Goal: Information Seeking & Learning: Learn about a topic

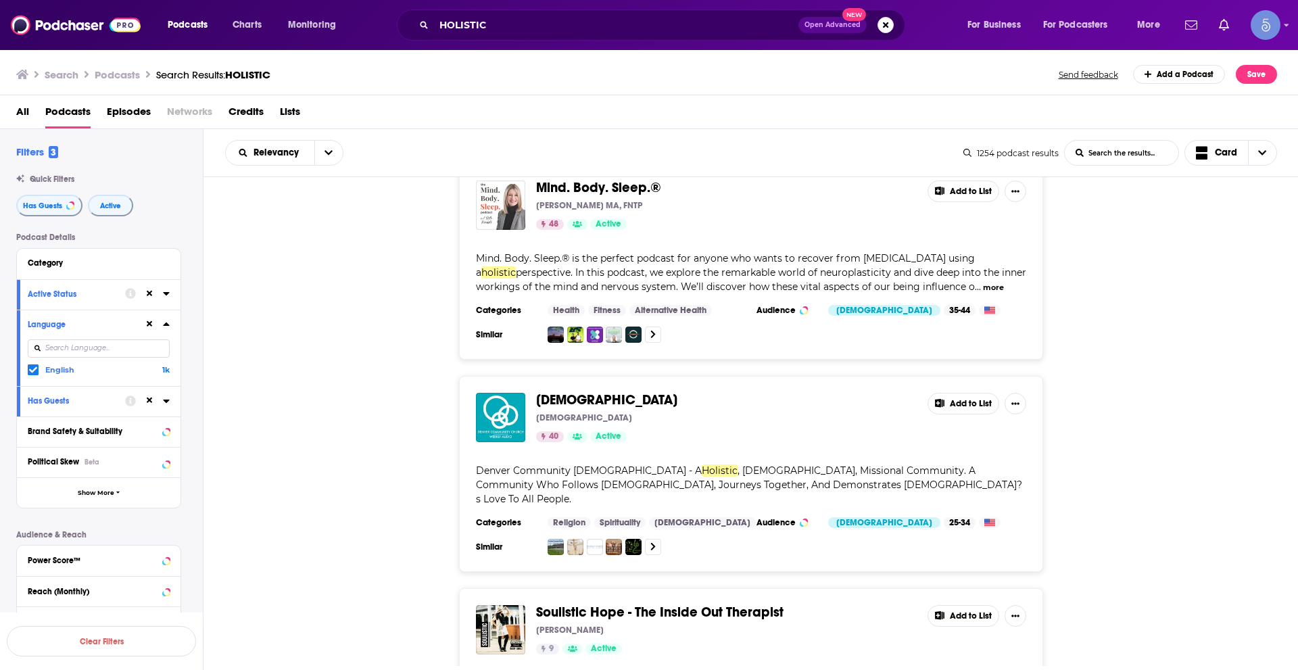
scroll to position [31293, 0]
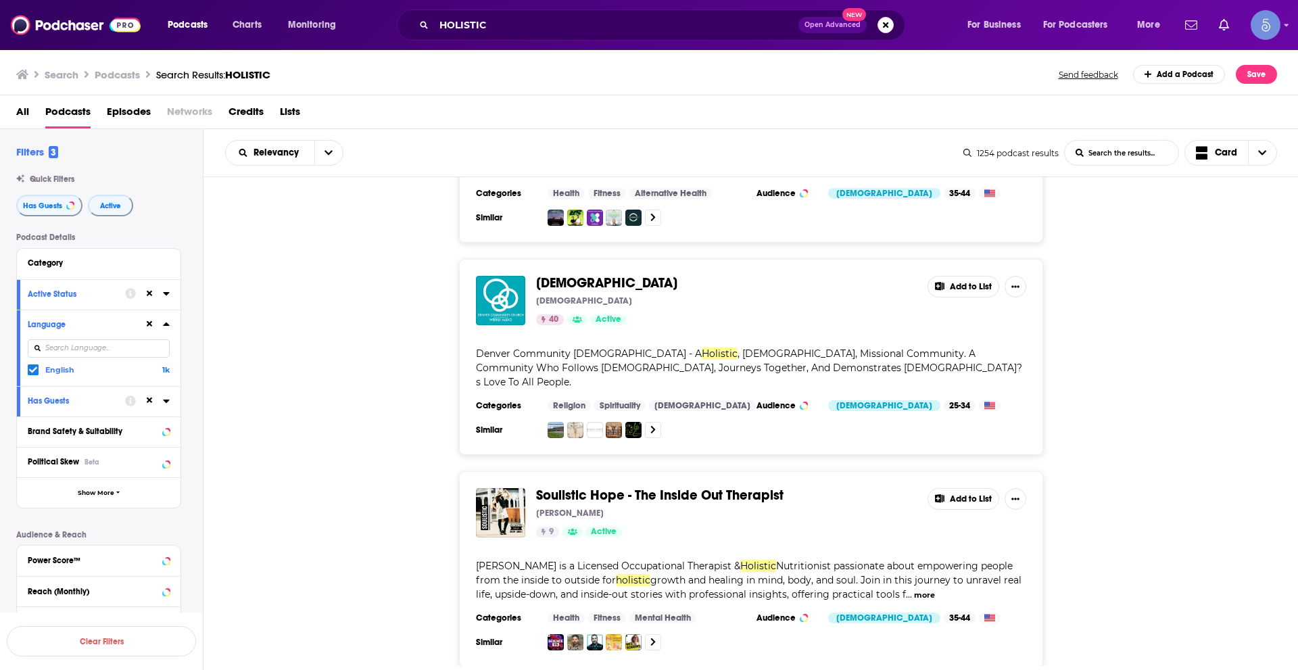
click at [778, 600] on div "Holistic Moms | Nurse Burnout, Mom Stress, Holistic Wellness, Stress Management…" at bounding box center [751, 421] width 1095 height 489
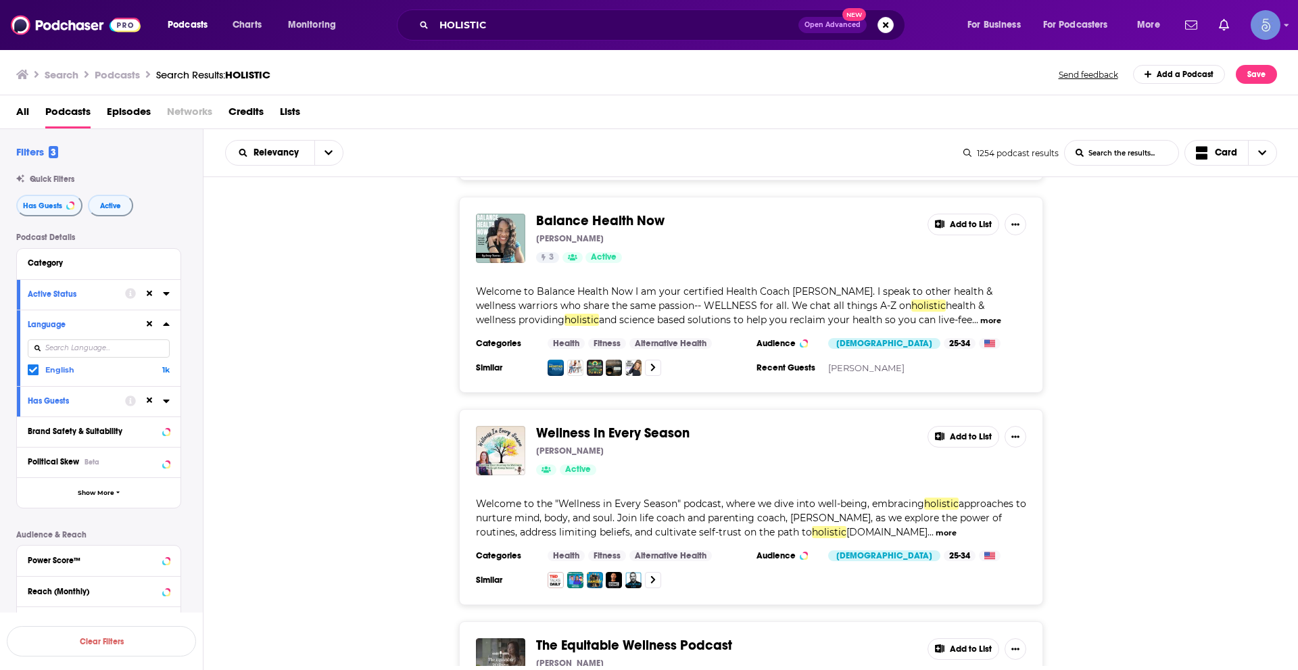
scroll to position [36363, 0]
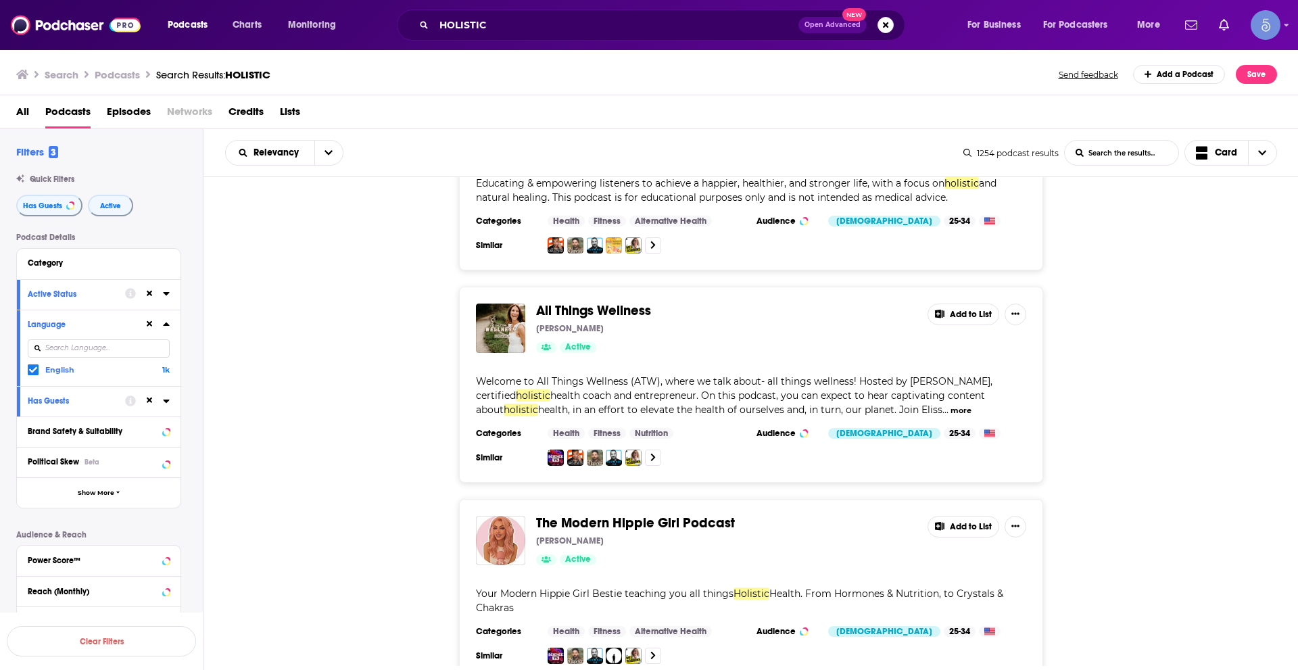
scroll to position [40217, 0]
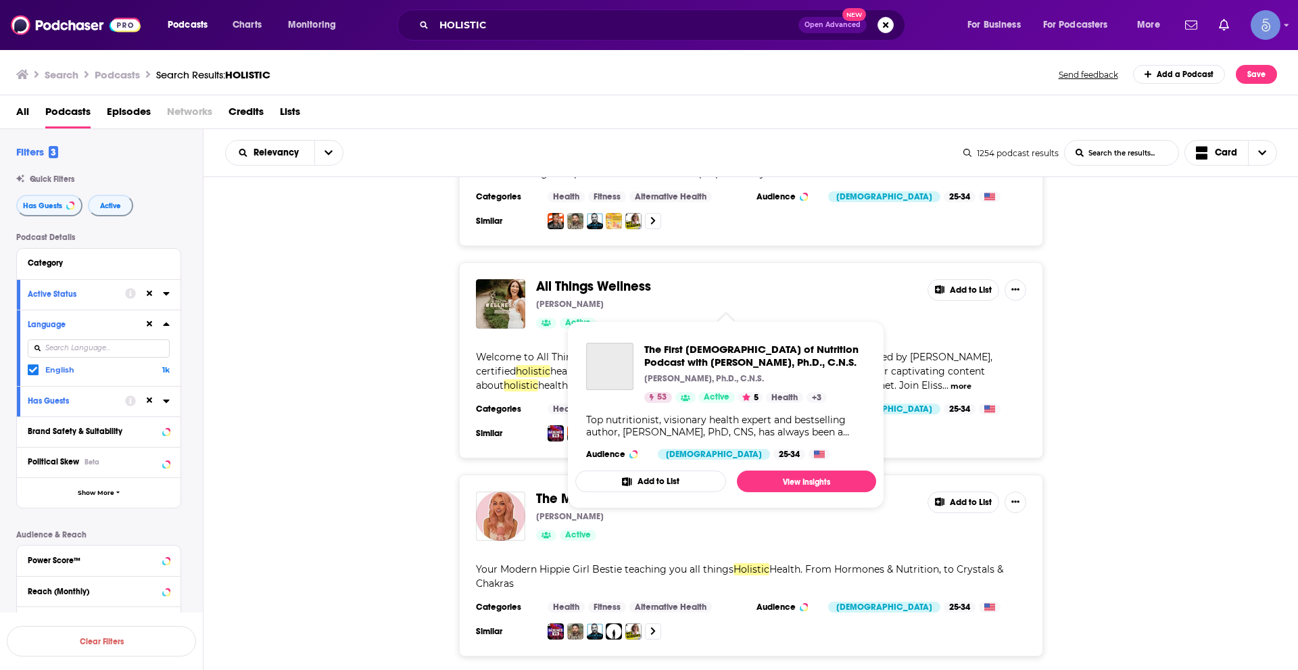
drag, startPoint x: 763, startPoint y: 278, endPoint x: 786, endPoint y: 302, distance: 33.0
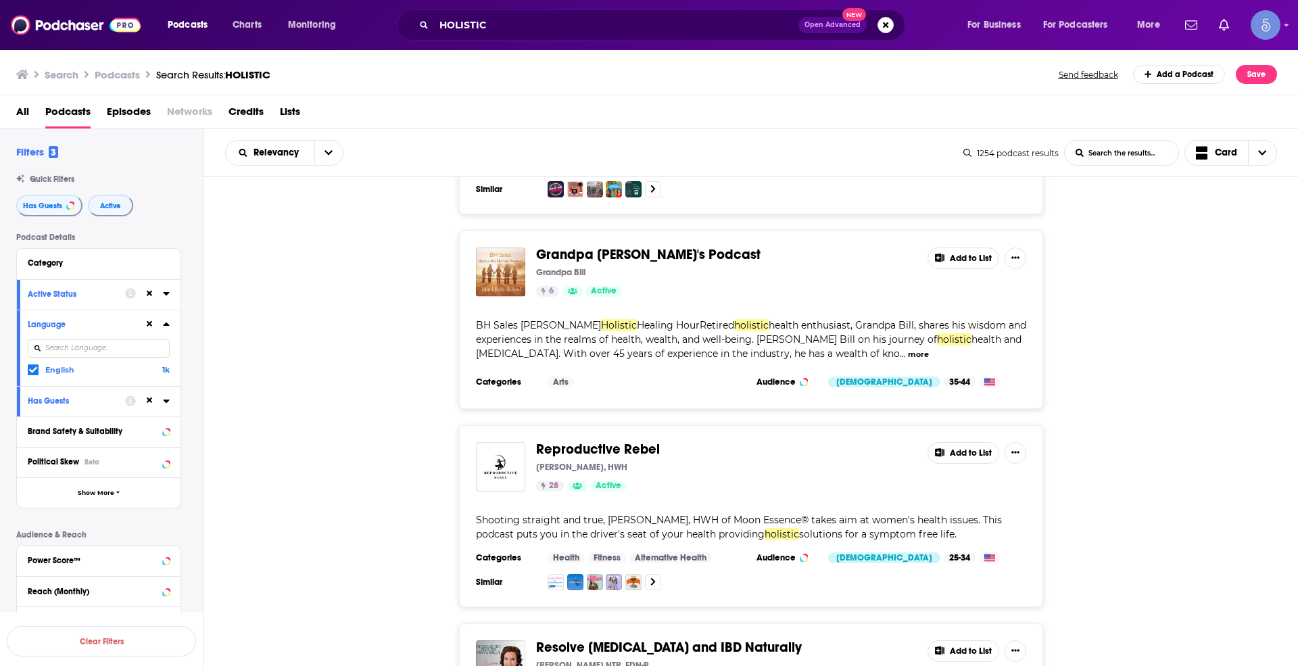
scroll to position [41474, 0]
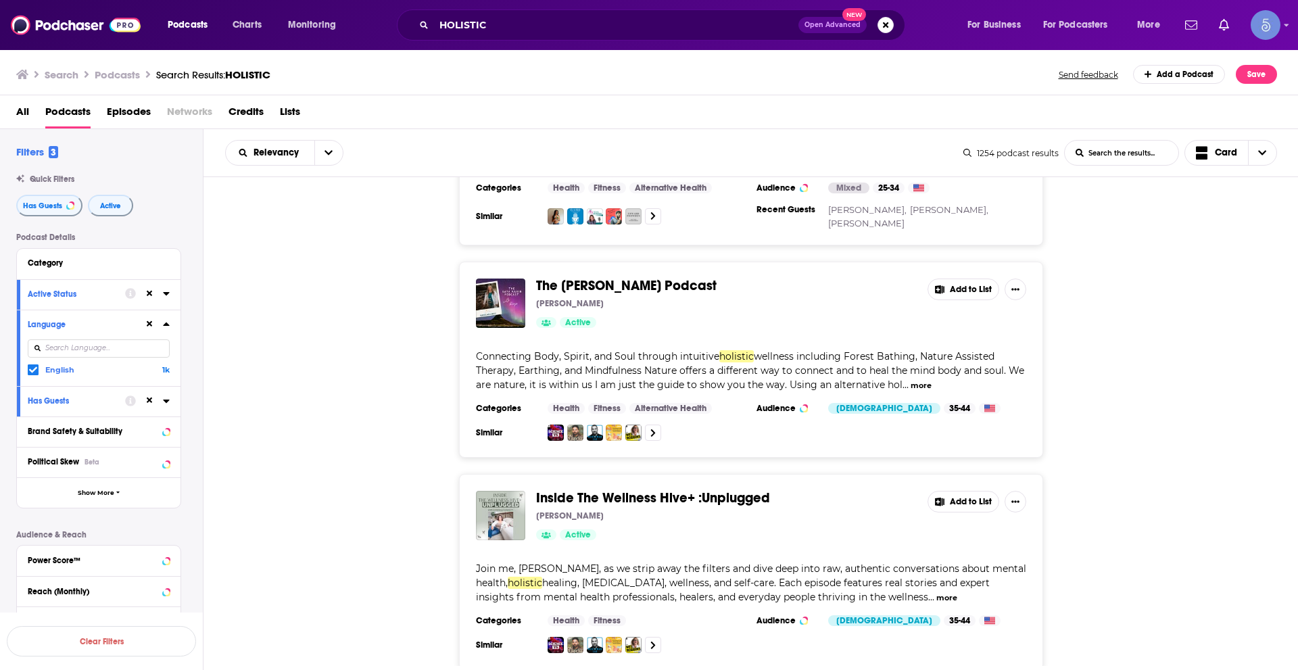
scroll to position [46663, 0]
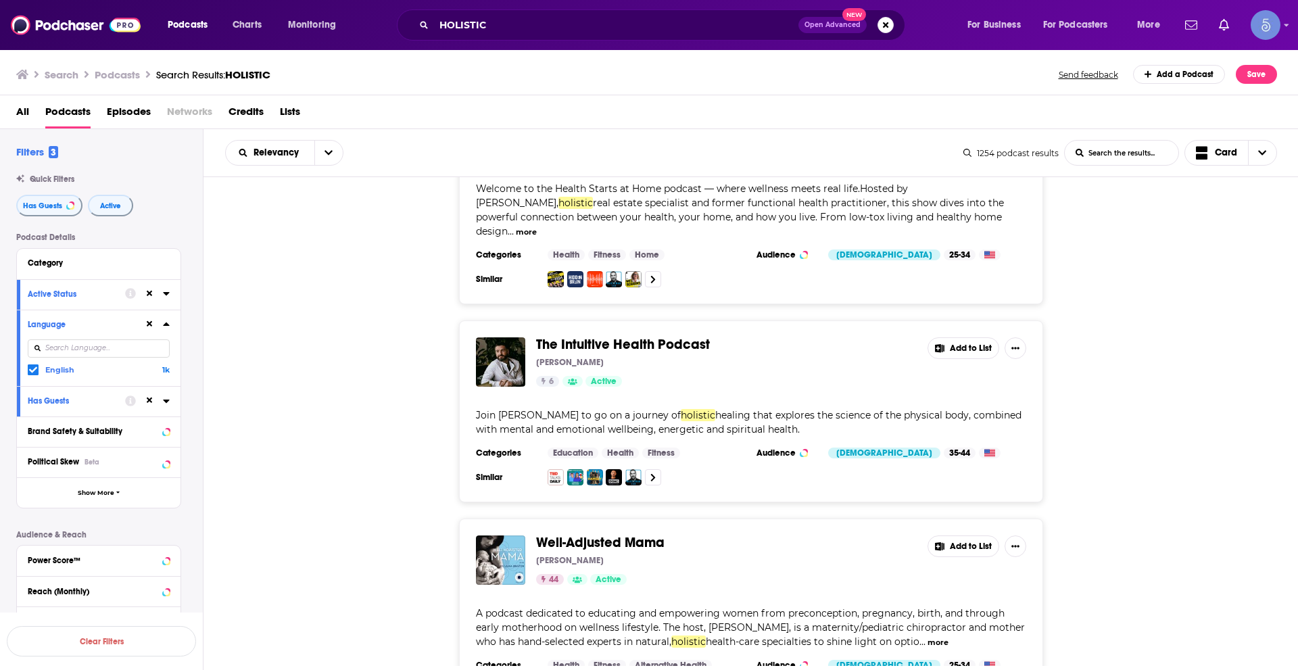
scroll to position [51860, 0]
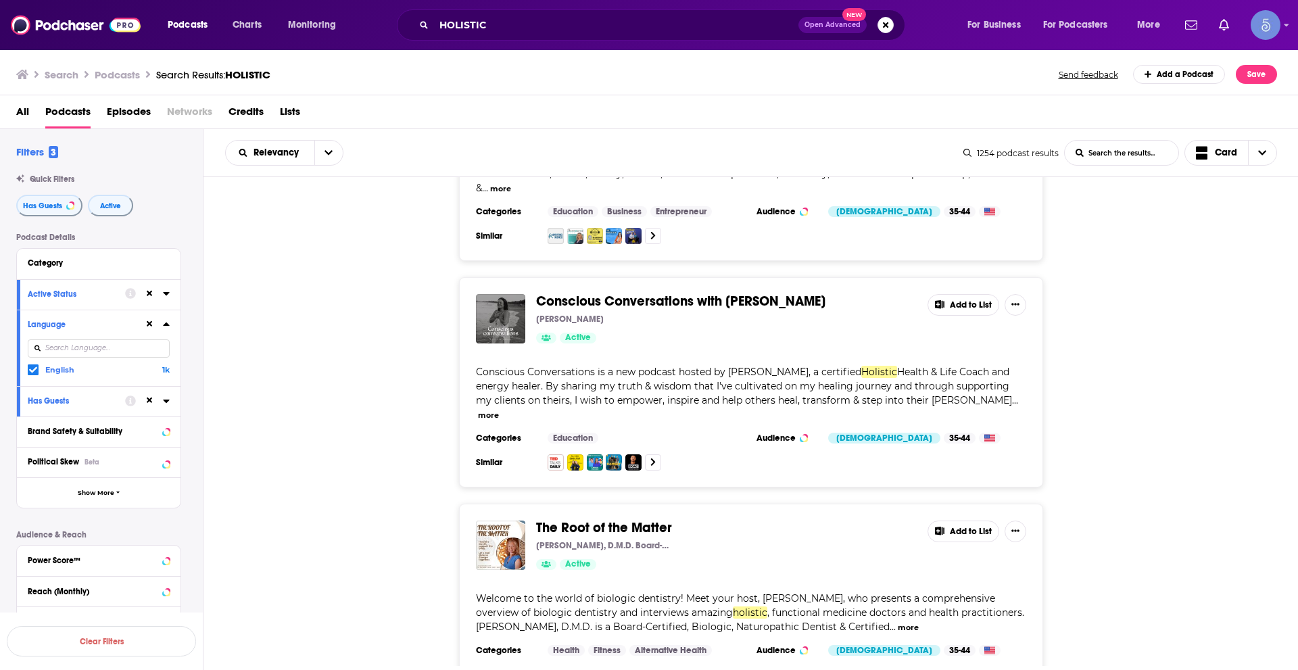
scroll to position [56989, 0]
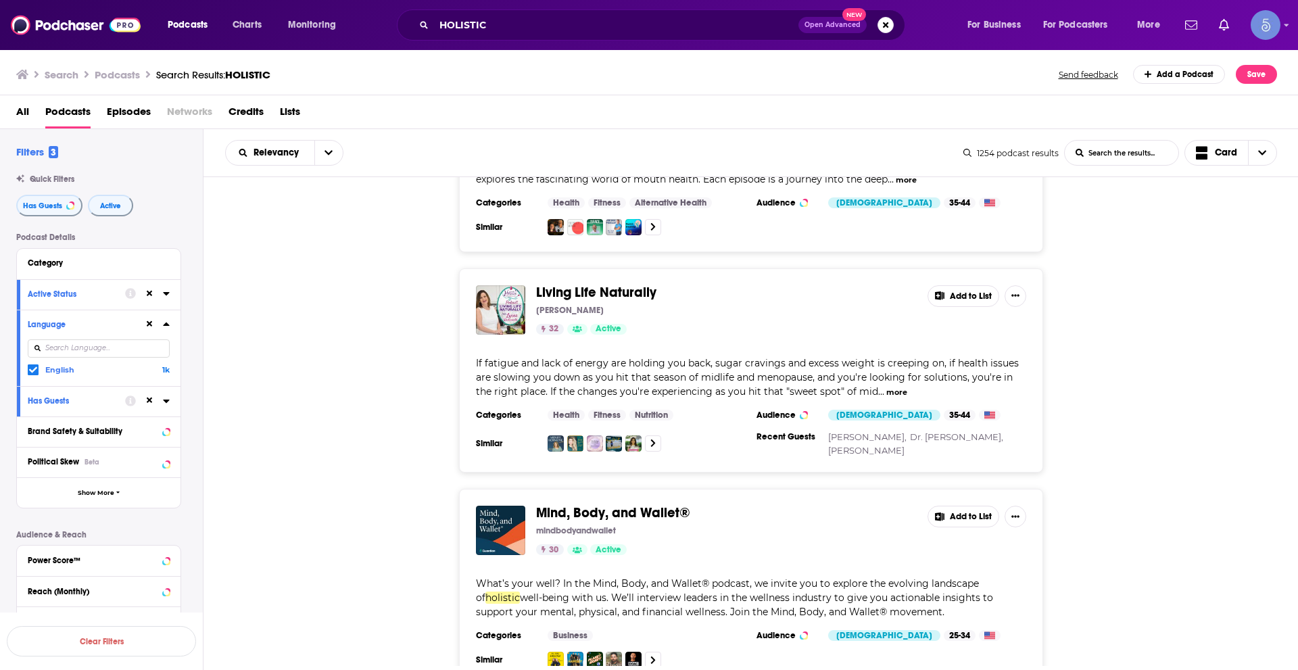
scroll to position [62084, 0]
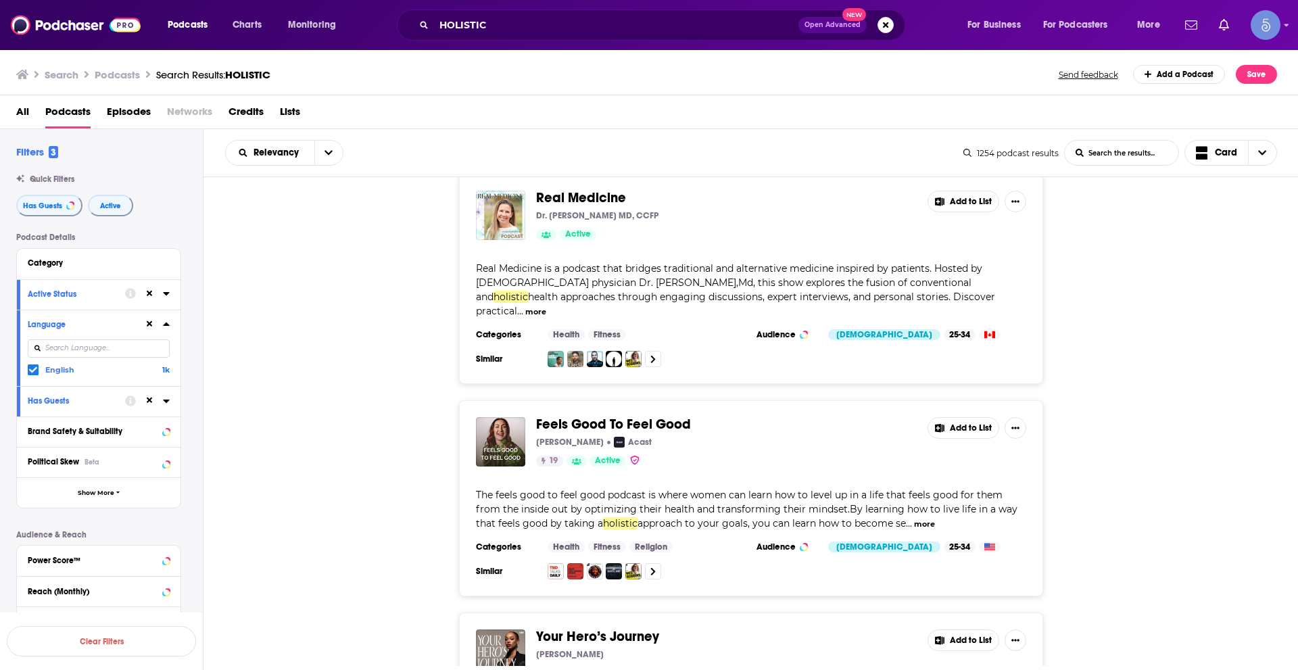
scroll to position [64180, 0]
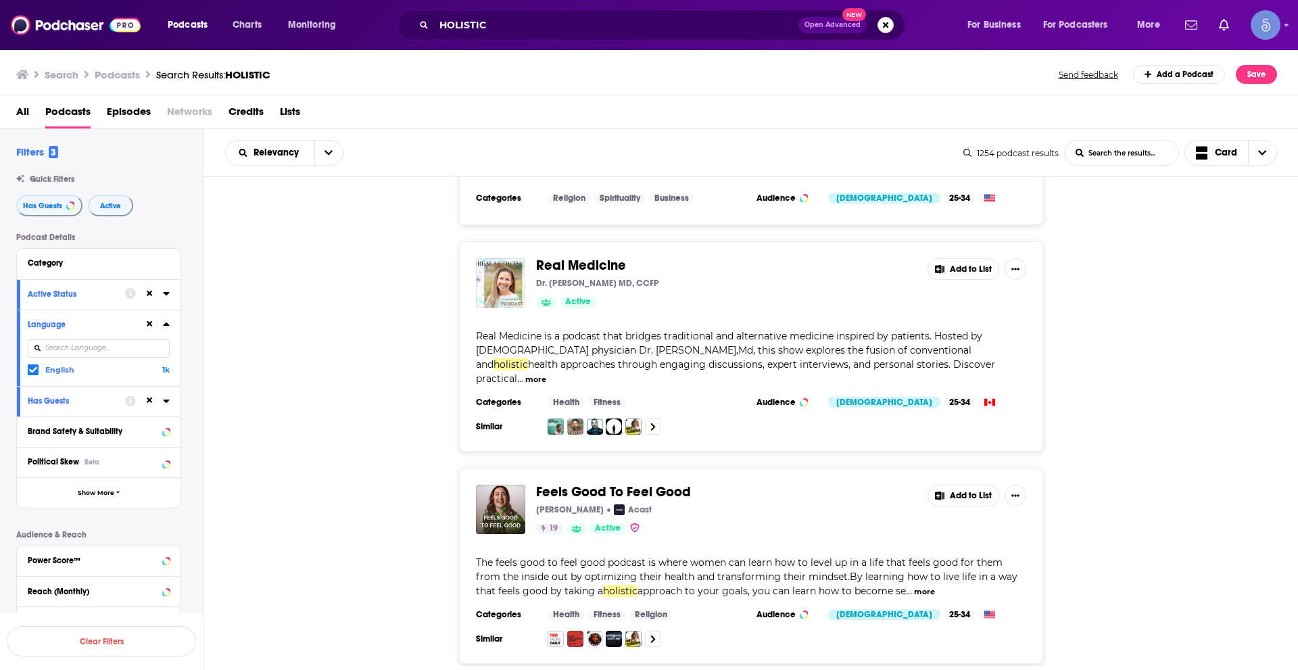
drag, startPoint x: 634, startPoint y: 341, endPoint x: 600, endPoint y: 412, distance: 78.3
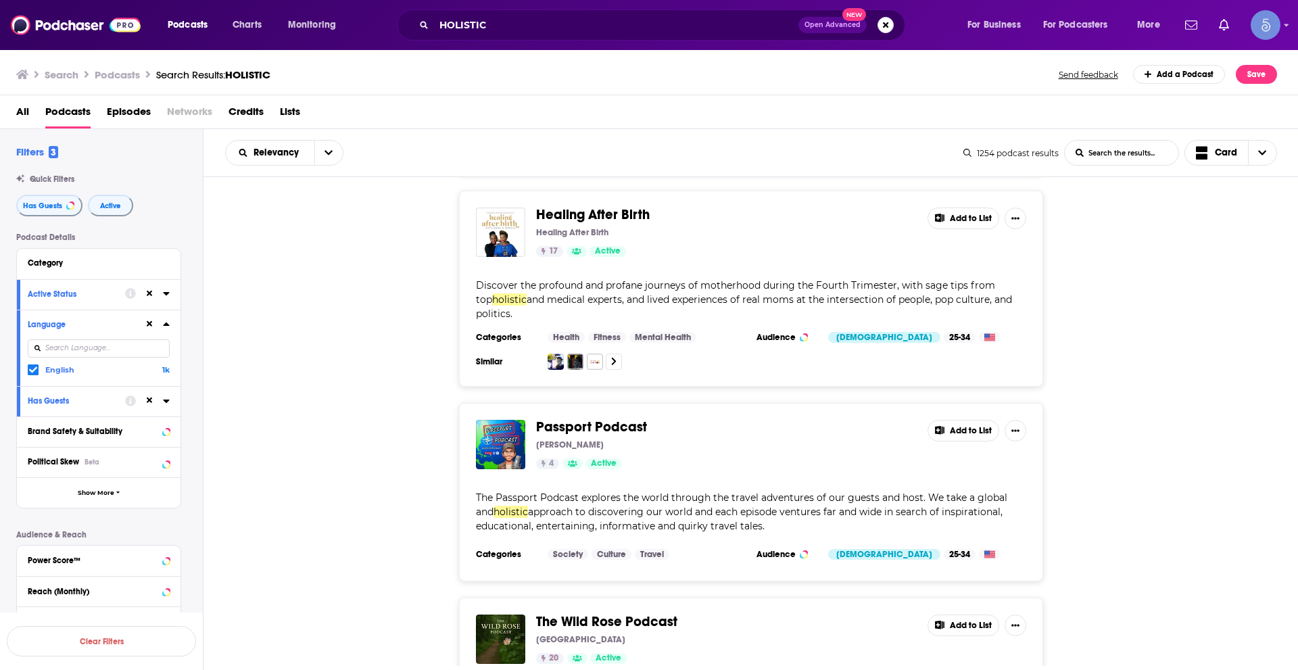
scroll to position [67344, 0]
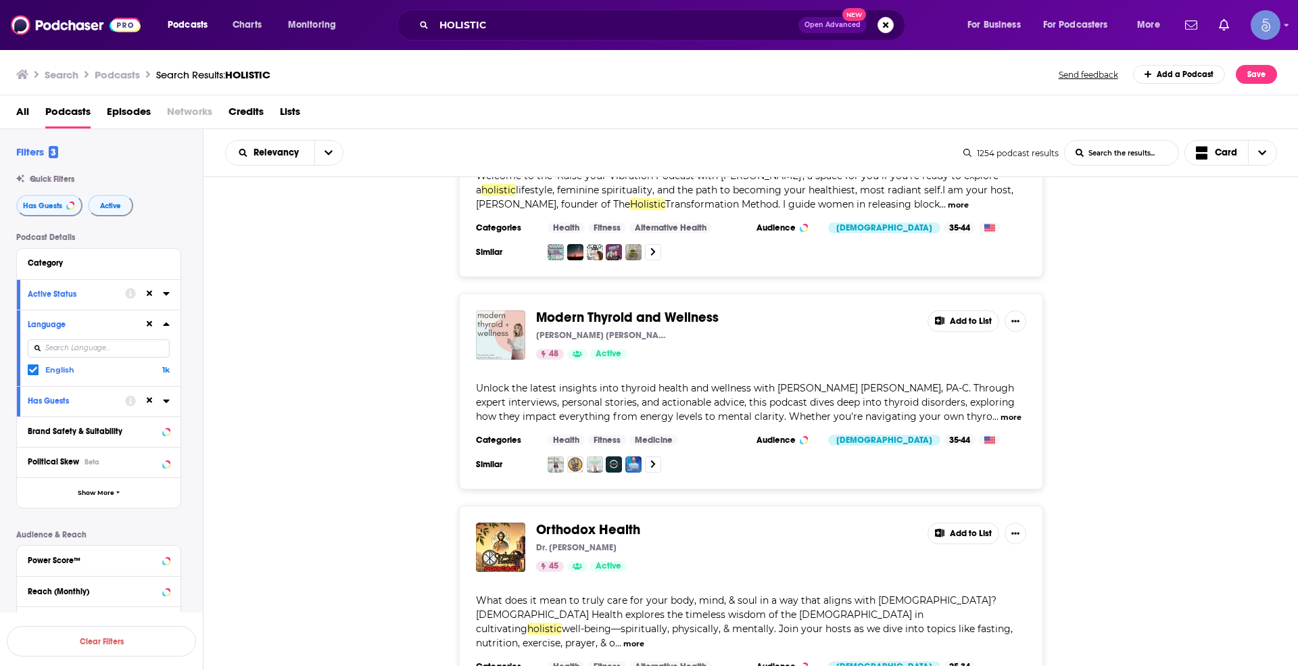
scroll to position [69981, 0]
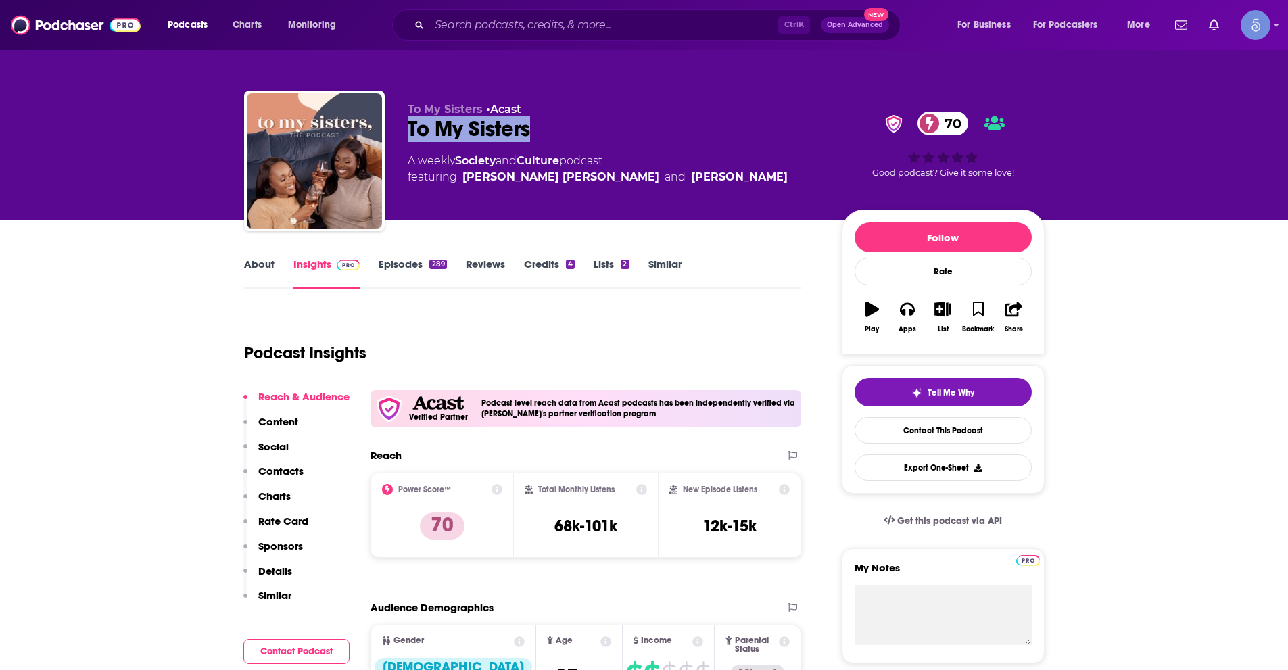
drag, startPoint x: 540, startPoint y: 128, endPoint x: 402, endPoint y: 127, distance: 137.3
click at [402, 127] on div "To My Sisters • Acast To My Sisters 70 A weekly Society and Culture podcast fea…" at bounding box center [644, 164] width 801 height 146
copy h2 "To My Sisters"
click at [254, 263] on link "About" at bounding box center [259, 273] width 30 height 31
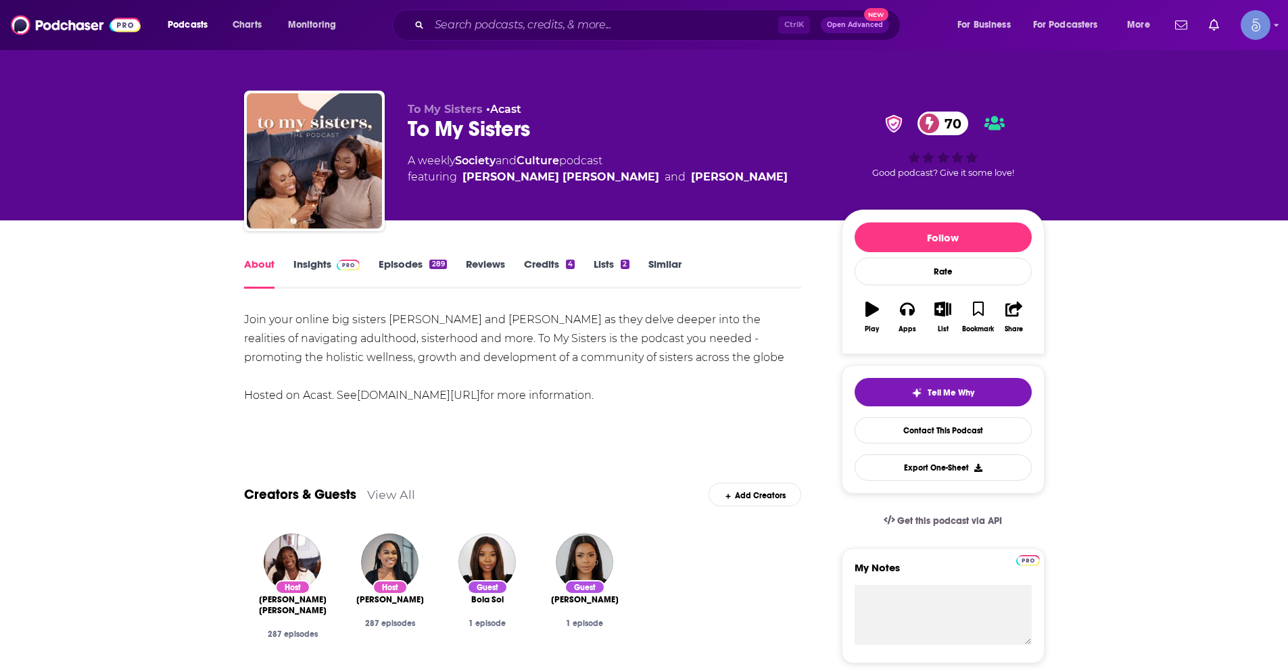
click at [306, 260] on link "Insights" at bounding box center [326, 273] width 67 height 31
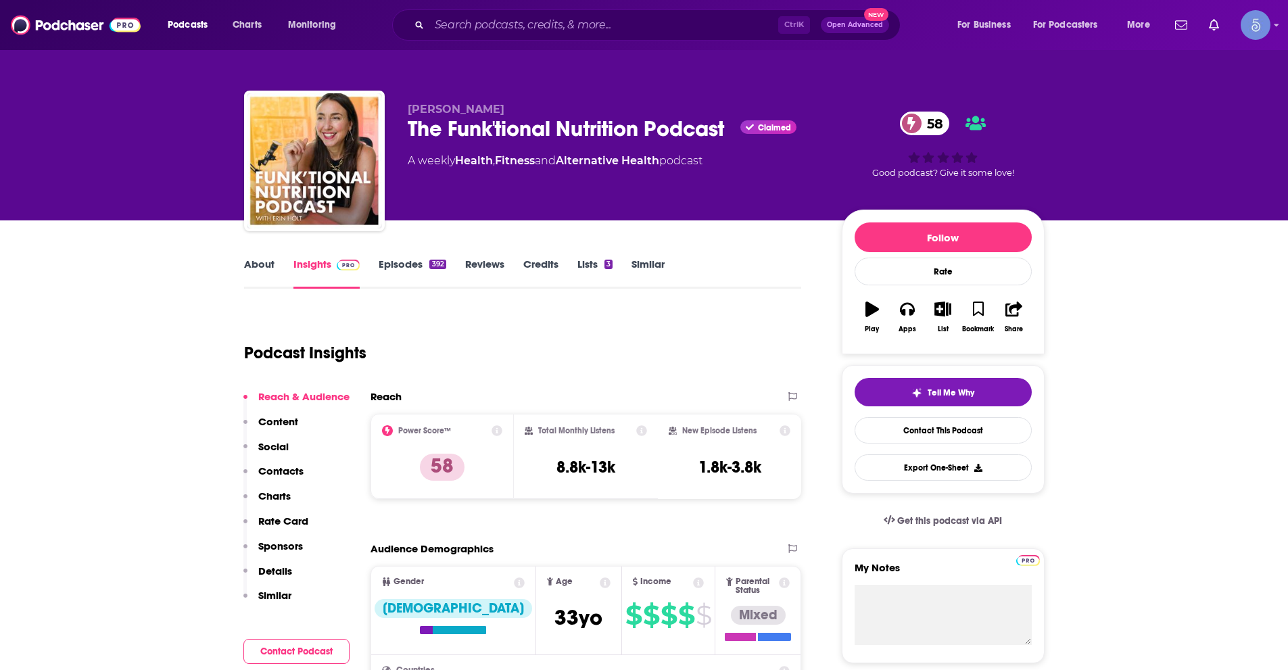
click at [254, 266] on link "About" at bounding box center [259, 273] width 30 height 31
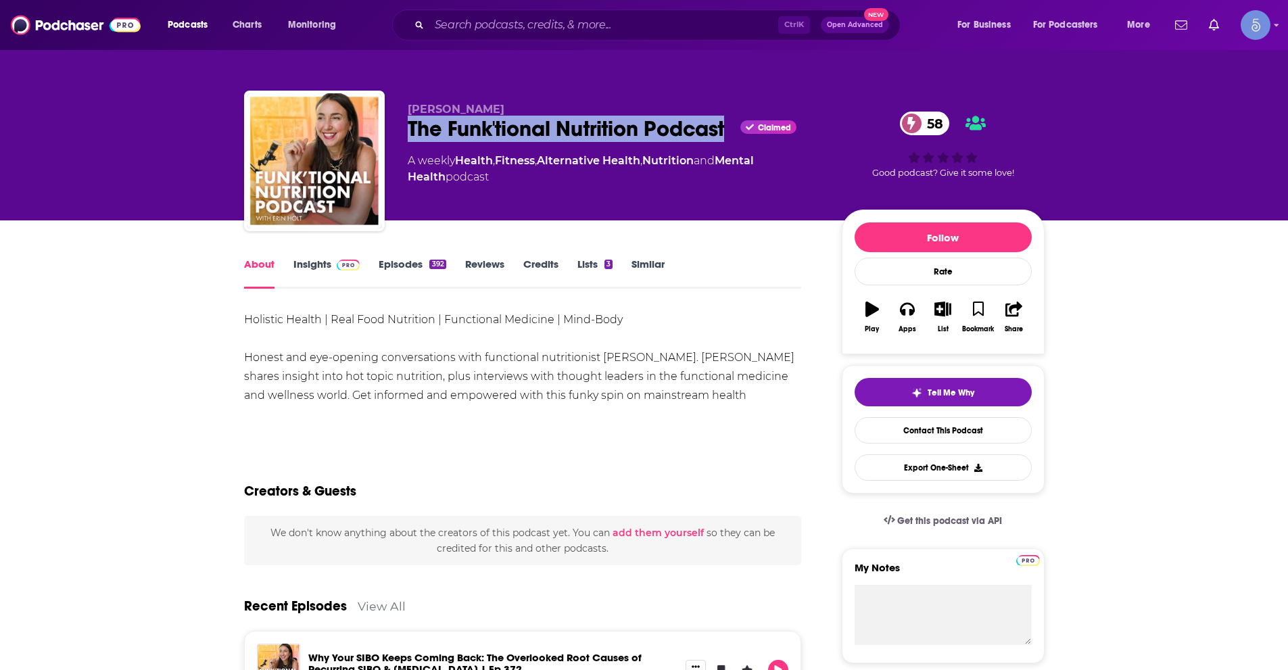
drag, startPoint x: 402, startPoint y: 130, endPoint x: 733, endPoint y: 137, distance: 330.7
click at [733, 137] on div "Erin Holt The Funk'tional Nutrition Podcast Claimed 58 A weekly Health , Fitnes…" at bounding box center [644, 164] width 801 height 146
copy h1 "The Funk'tional Nutrition Podcast"
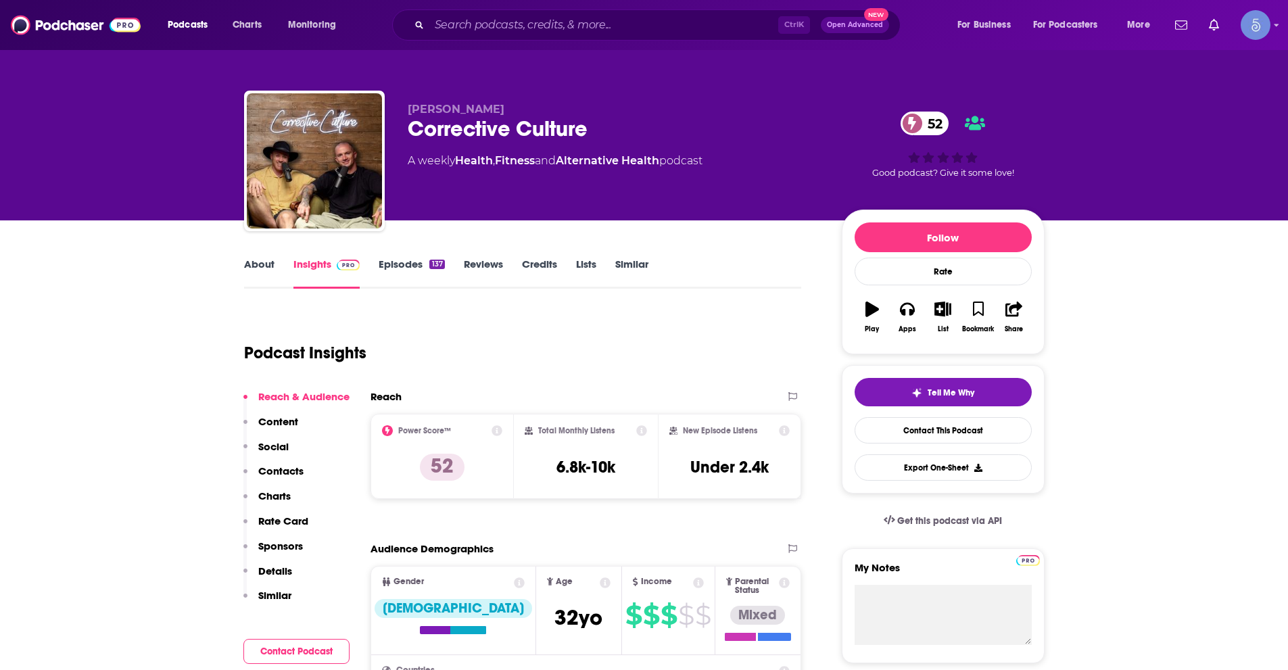
click at [264, 266] on link "About" at bounding box center [259, 273] width 30 height 31
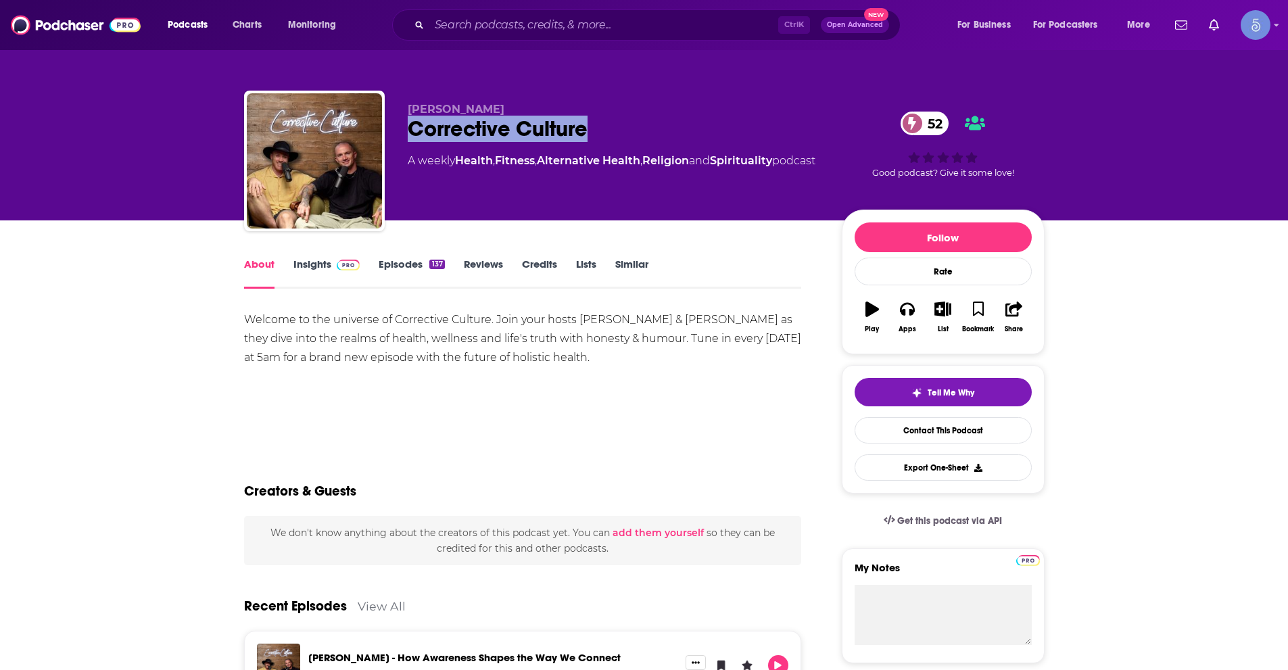
drag, startPoint x: 504, startPoint y: 125, endPoint x: 589, endPoint y: 131, distance: 84.7
click at [589, 131] on div "Callan Krause Corrective Culture 52 A weekly Health , Fitness , Alternative Hea…" at bounding box center [644, 164] width 801 height 146
copy h1 "Corrective Culture"
click at [302, 263] on link "Insights" at bounding box center [326, 273] width 67 height 31
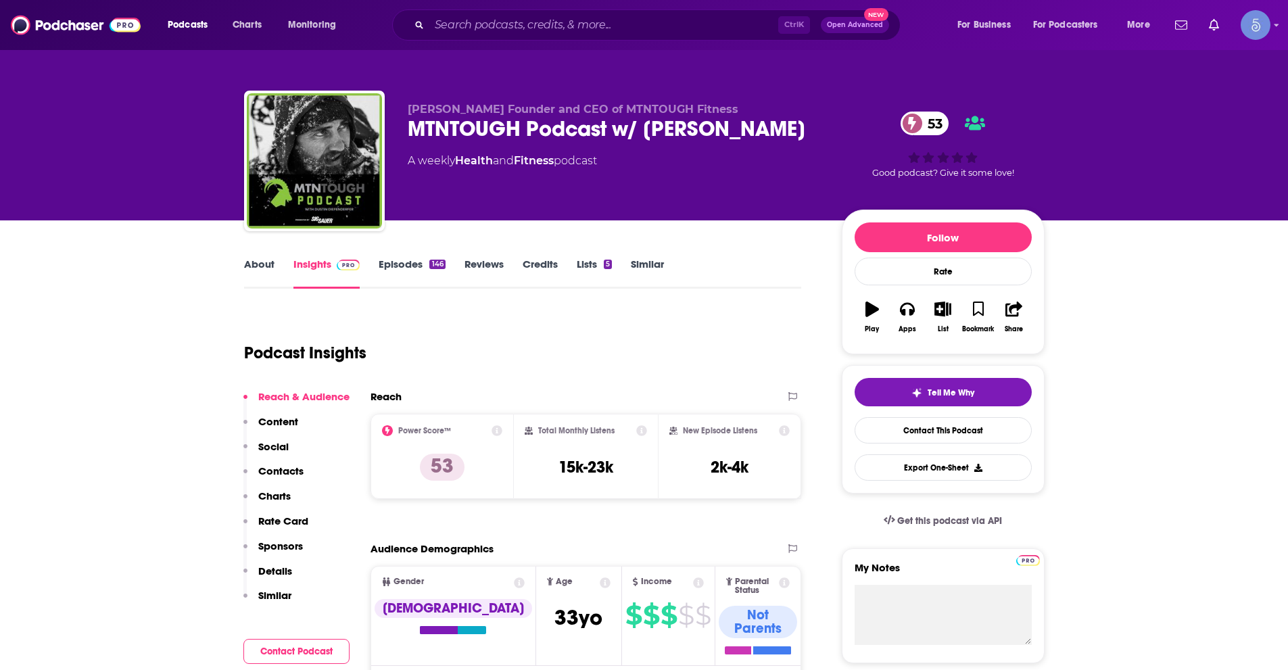
click at [256, 266] on link "About" at bounding box center [259, 273] width 30 height 31
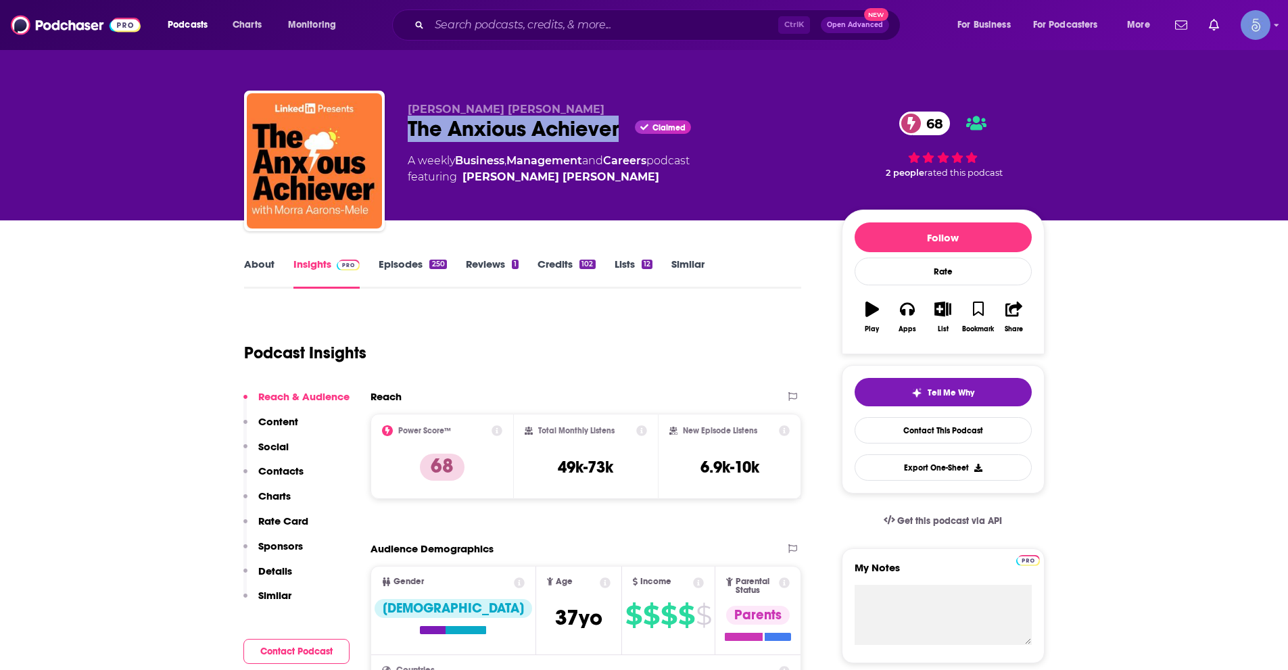
drag, startPoint x: 407, startPoint y: 128, endPoint x: 615, endPoint y: 134, distance: 208.3
click at [615, 134] on div "The Anxious Achiever Claimed 68" at bounding box center [614, 129] width 412 height 26
copy h2 "The Anxious Achiever"
